Goal: Complete application form: Complete application form

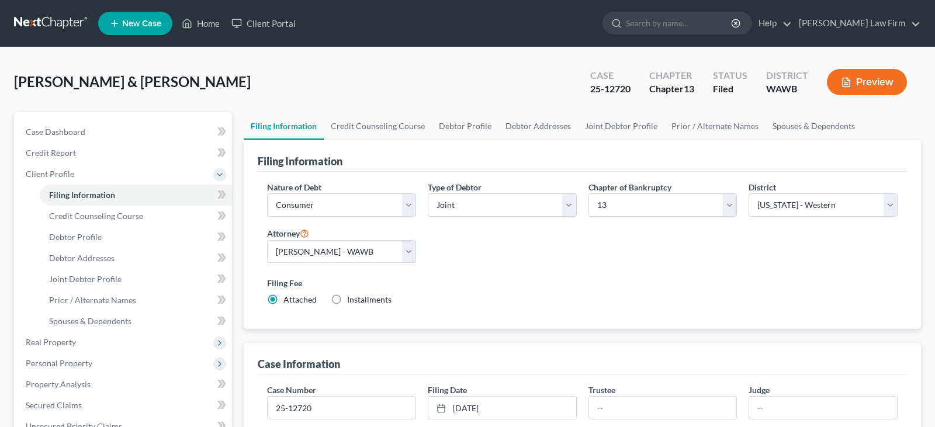
select select "1"
select select "3"
select select "87"
select select "0"
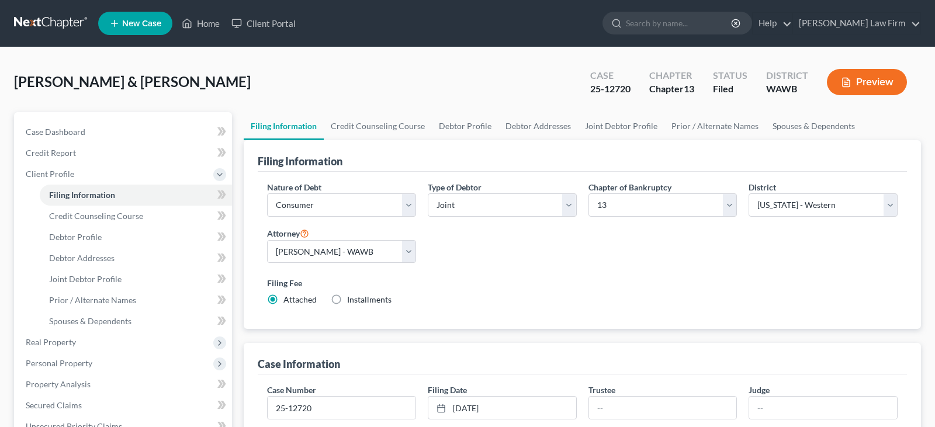
select select "50"
click at [213, 24] on link "Home" at bounding box center [201, 23] width 50 height 21
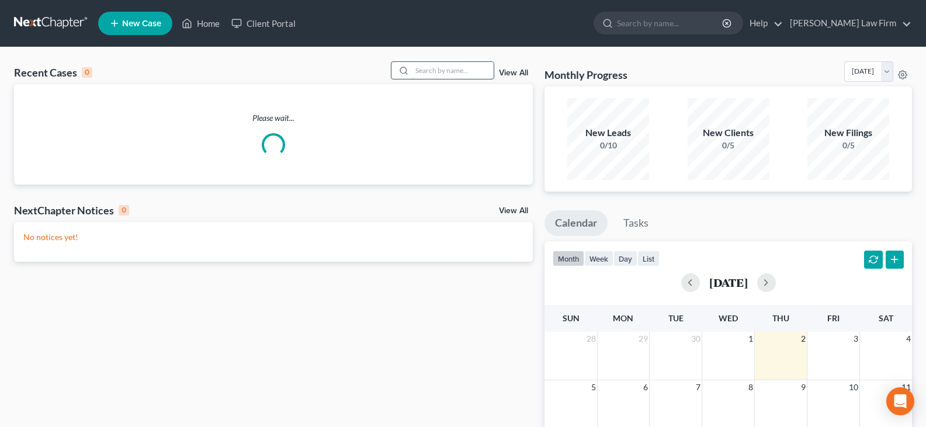
click at [449, 75] on input "search" at bounding box center [453, 70] width 82 height 17
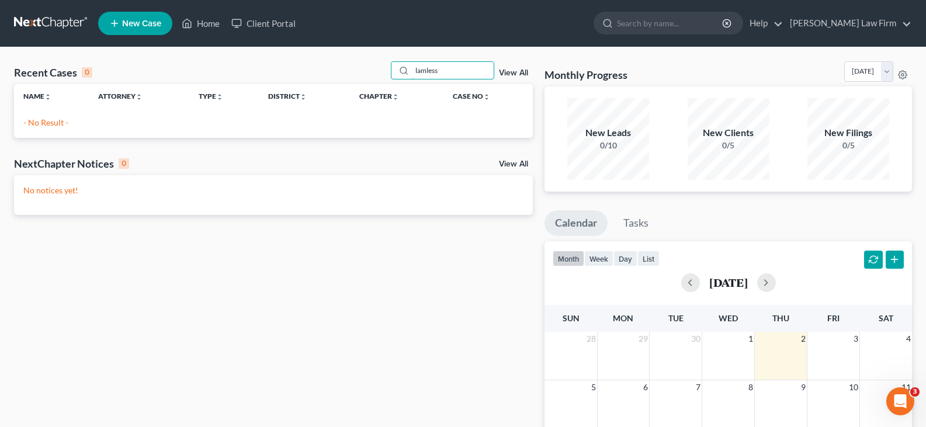
drag, startPoint x: 456, startPoint y: 70, endPoint x: 371, endPoint y: 72, distance: 85.4
click at [371, 72] on div "Recent Cases 0 lamless View All" at bounding box center [273, 72] width 519 height 23
type input "[PERSON_NAME]"
